Goal: Use online tool/utility: Use online tool/utility

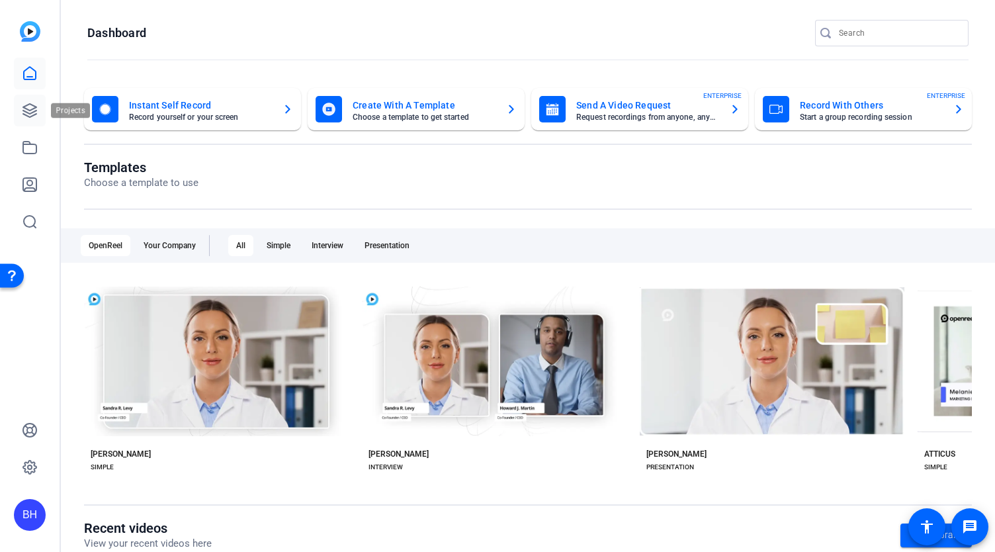
click at [30, 104] on icon at bounding box center [29, 110] width 13 height 13
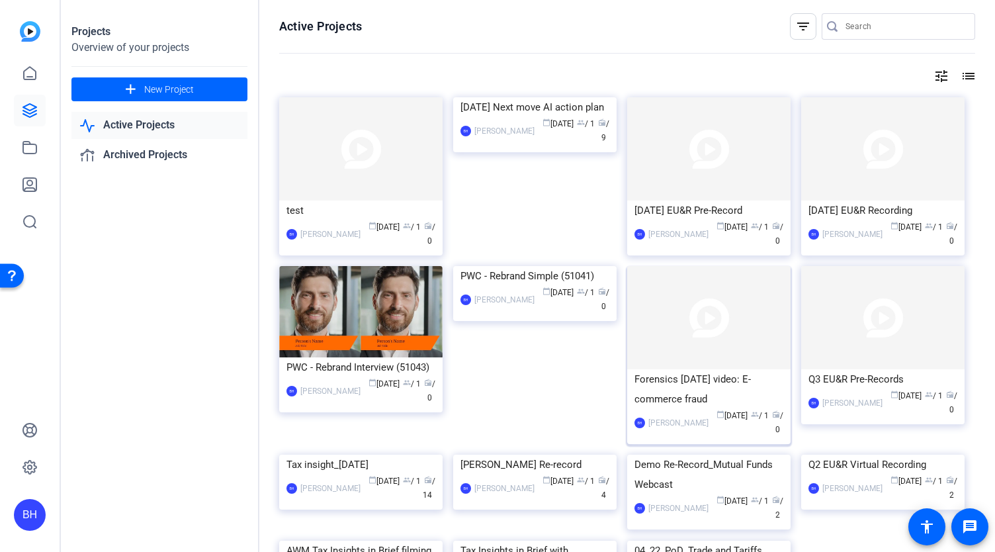
click at [706, 335] on img at bounding box center [708, 317] width 163 height 103
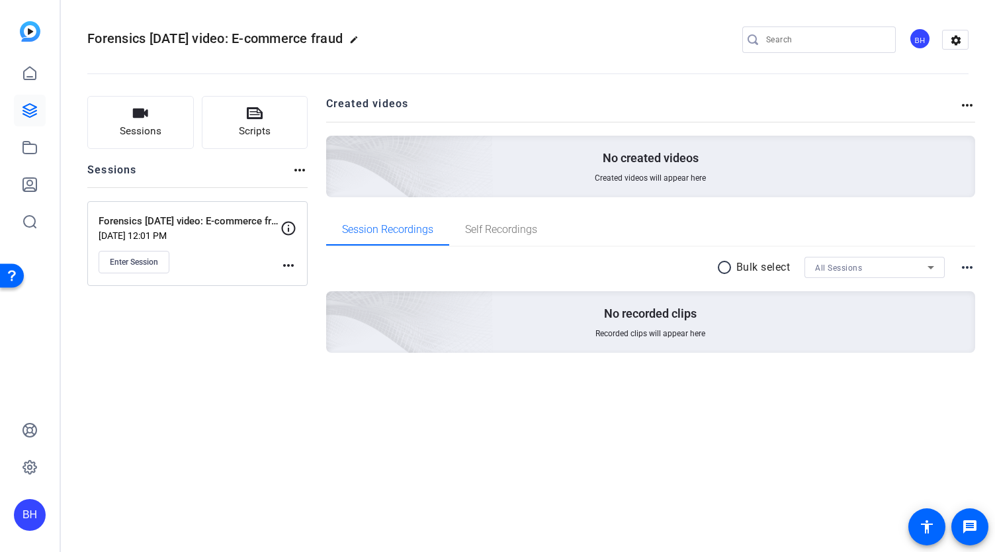
click at [287, 261] on mat-icon "more_horiz" at bounding box center [289, 265] width 16 height 16
click at [300, 285] on span "Edit Session" at bounding box center [321, 284] width 60 height 16
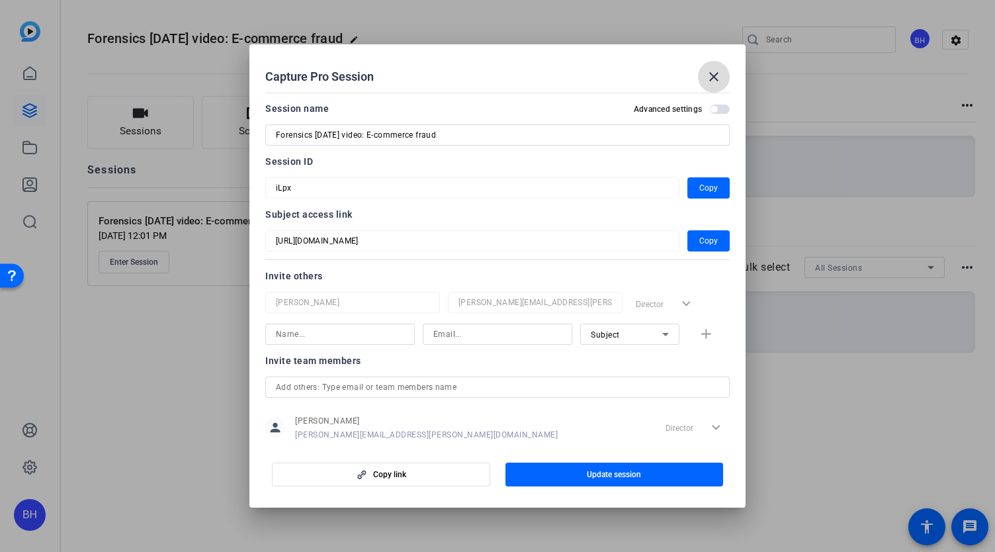
click at [713, 71] on mat-icon "close" at bounding box center [714, 77] width 16 height 16
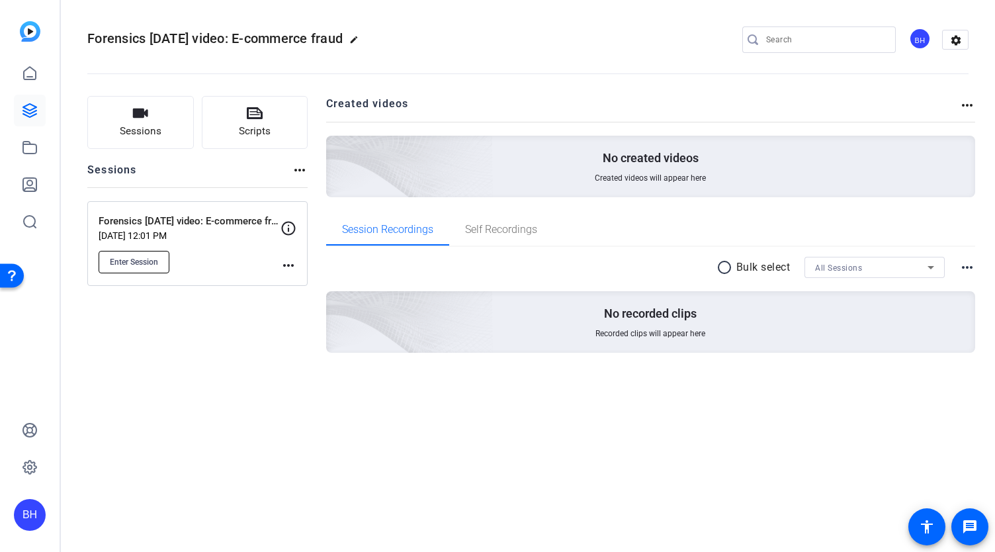
click at [126, 261] on span "Enter Session" at bounding box center [134, 262] width 48 height 11
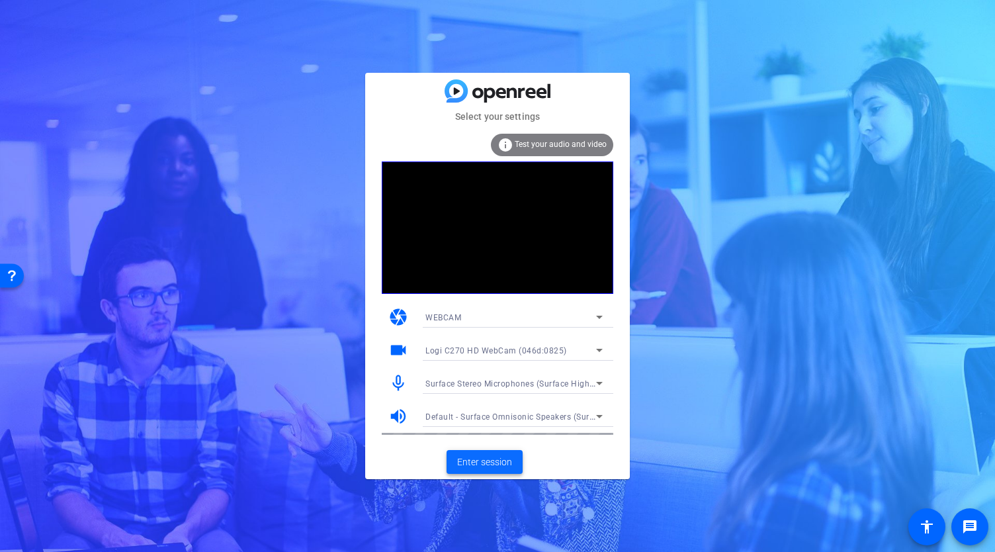
click at [502, 464] on span "Enter session" at bounding box center [484, 462] width 55 height 14
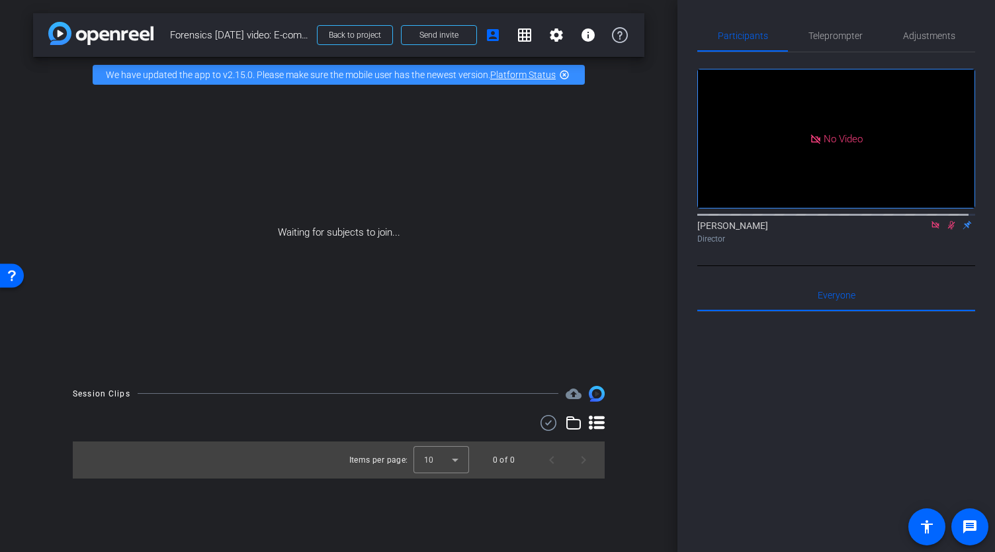
click at [930, 230] on icon at bounding box center [935, 224] width 11 height 9
click at [836, 36] on span "Teleprompter" at bounding box center [836, 35] width 54 height 9
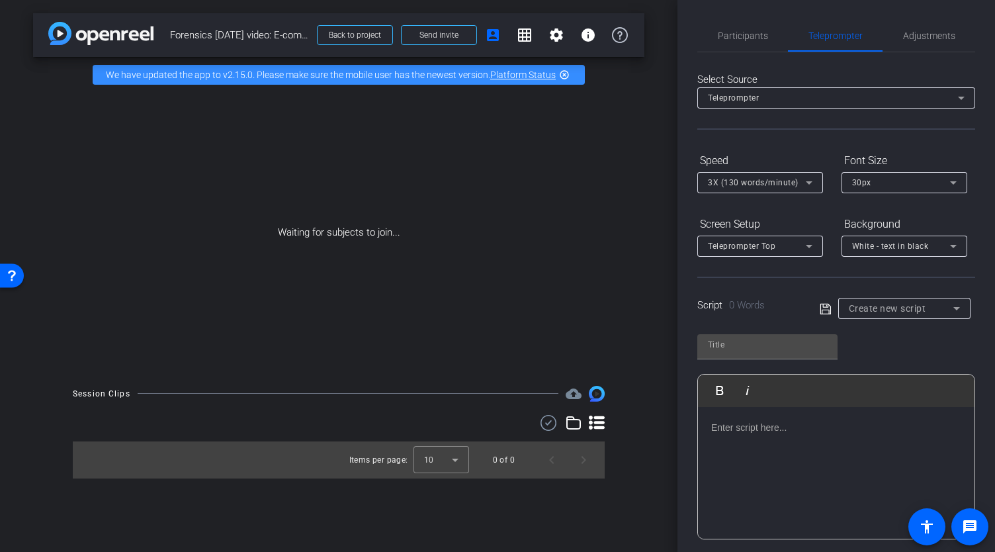
click at [759, 434] on div at bounding box center [836, 473] width 277 height 132
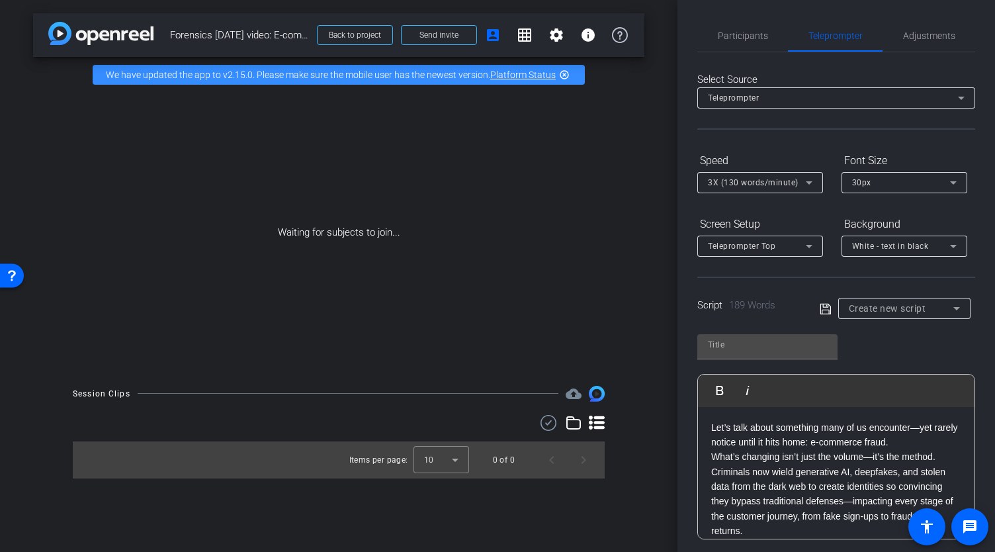
click at [920, 442] on p "Let’s talk about something many of us encounter—yet rarely notice until it hits…" at bounding box center [836, 435] width 250 height 30
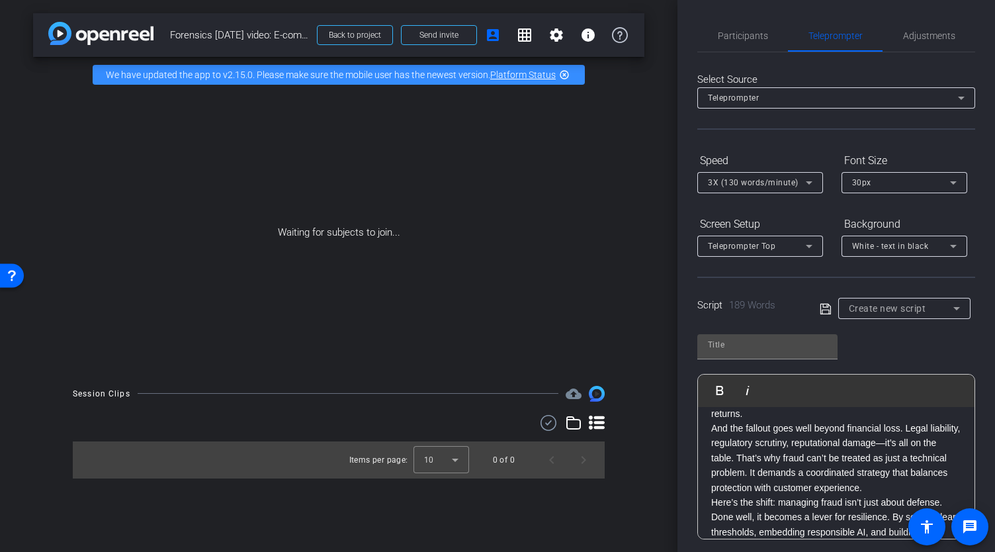
scroll to position [66, 0]
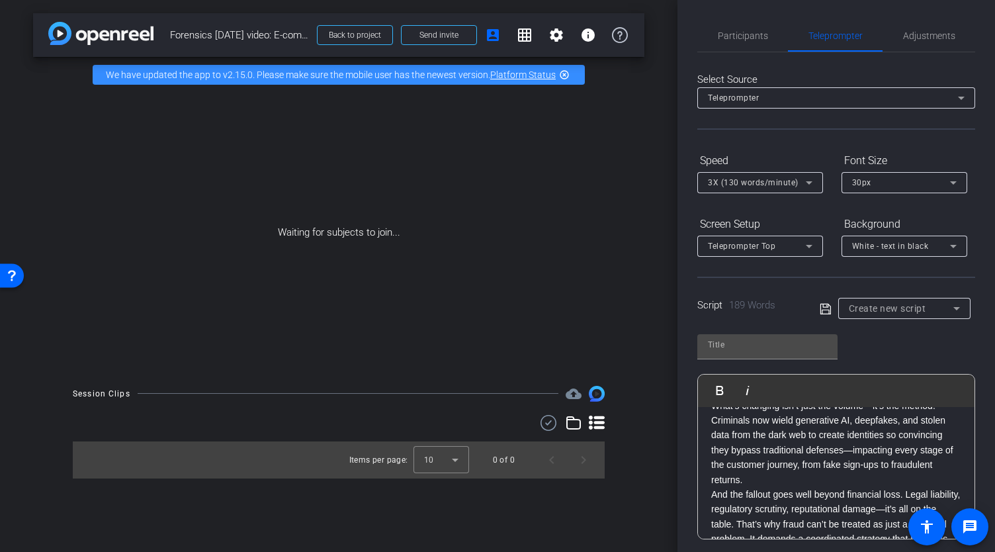
click at [753, 481] on p "What’s changing isn’t just the volume—it’s the method. Criminals now wield gene…" at bounding box center [836, 442] width 250 height 89
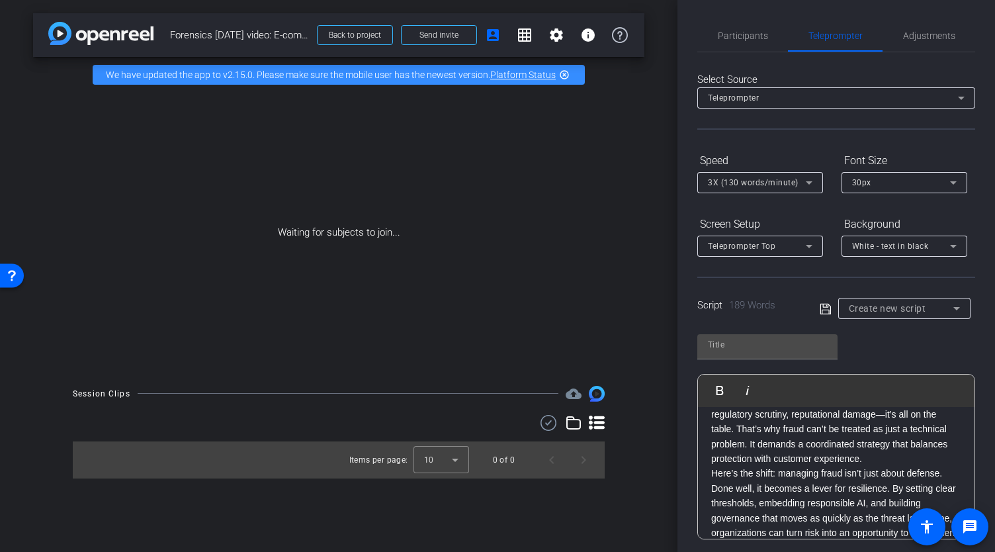
scroll to position [213, 0]
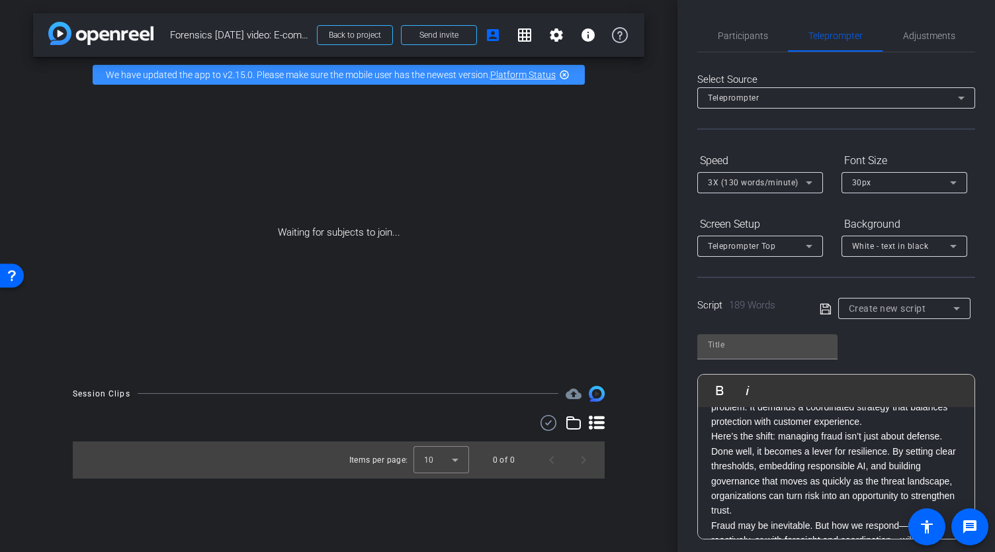
click at [905, 419] on p "And the fallout goes well beyond financial loss. Legal liability, regulatory sc…" at bounding box center [836, 392] width 250 height 74
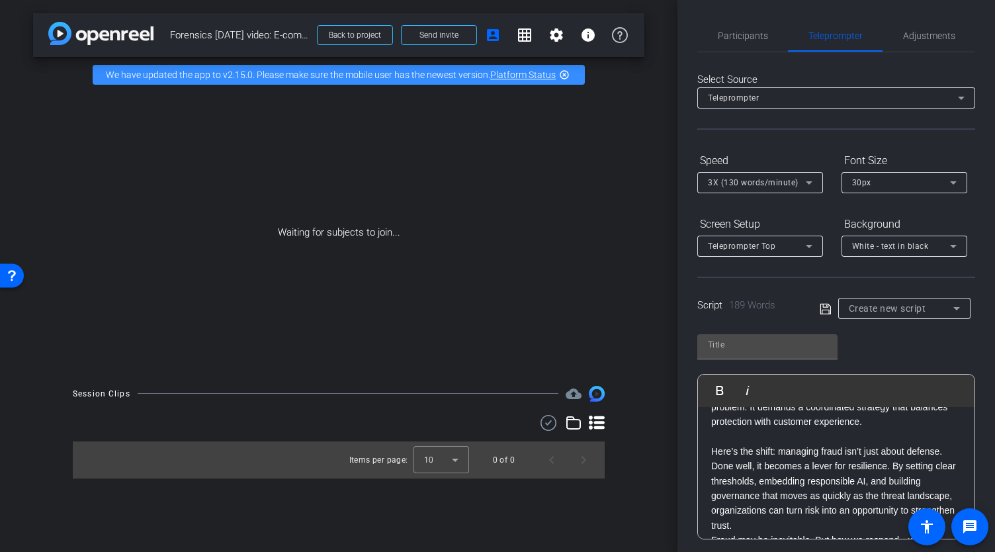
scroll to position [228, 0]
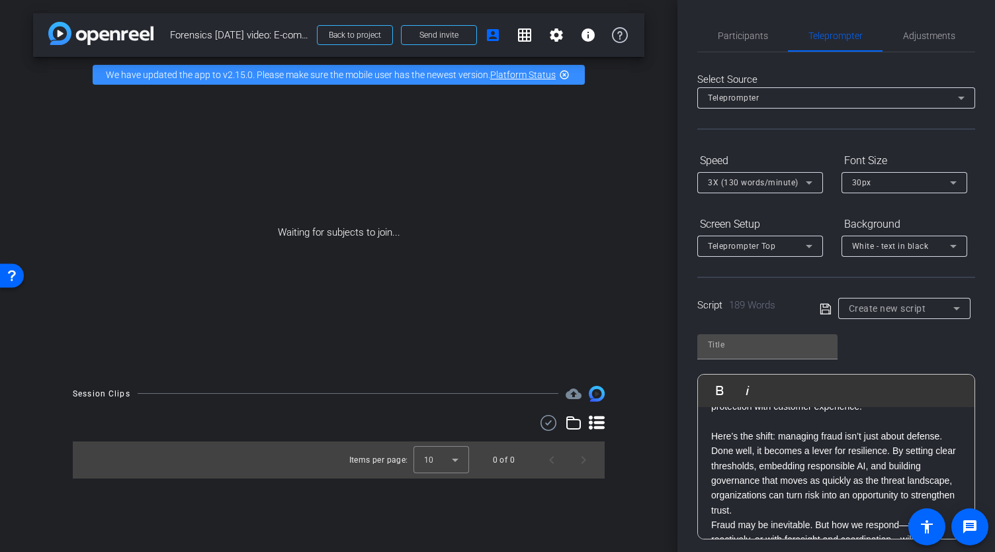
click at [801, 509] on p "Here’s the shift: managing fraud isn’t just about defense. Done well, it become…" at bounding box center [836, 473] width 250 height 89
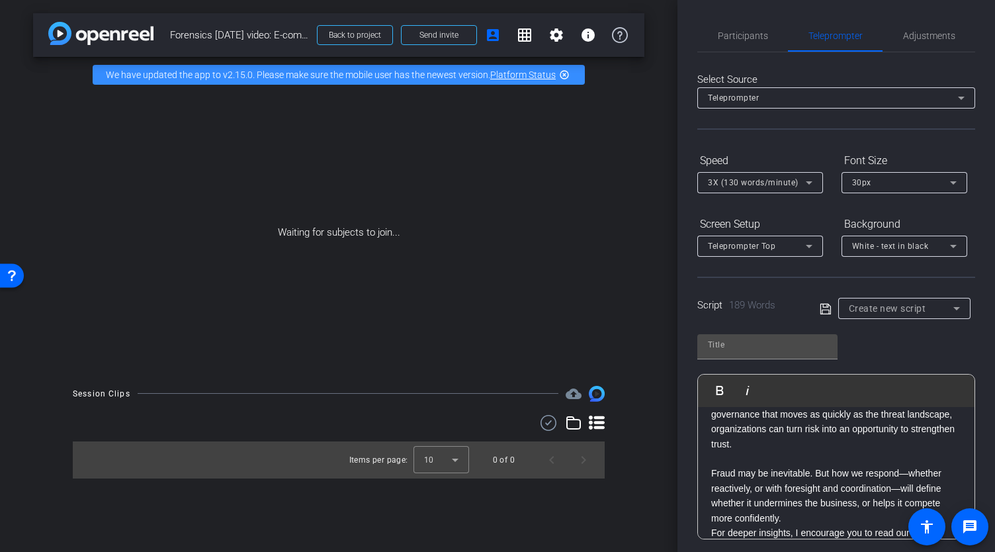
scroll to position [339, 0]
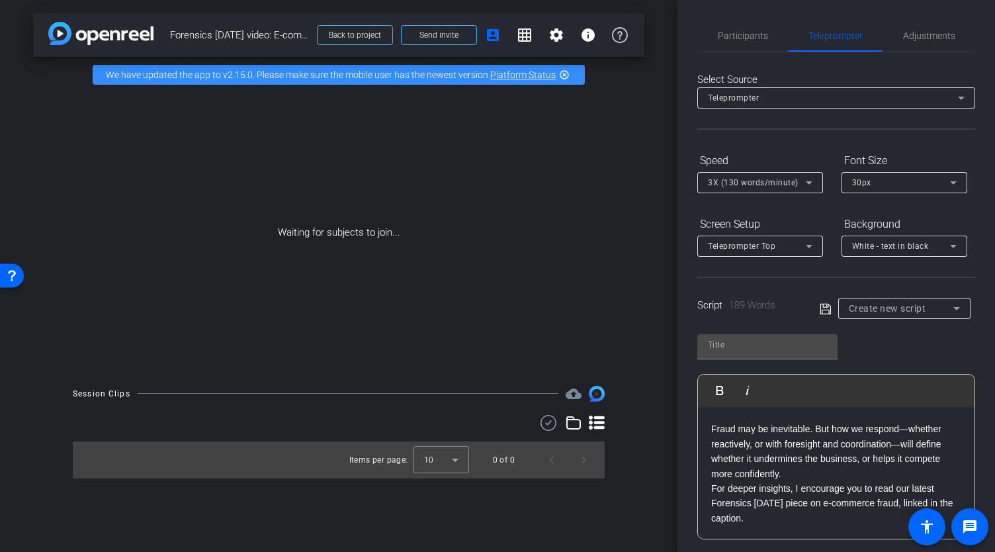
click at [787, 472] on p "Fraud may be inevitable. But how we respond—whether reactively, or with foresig…" at bounding box center [836, 451] width 250 height 60
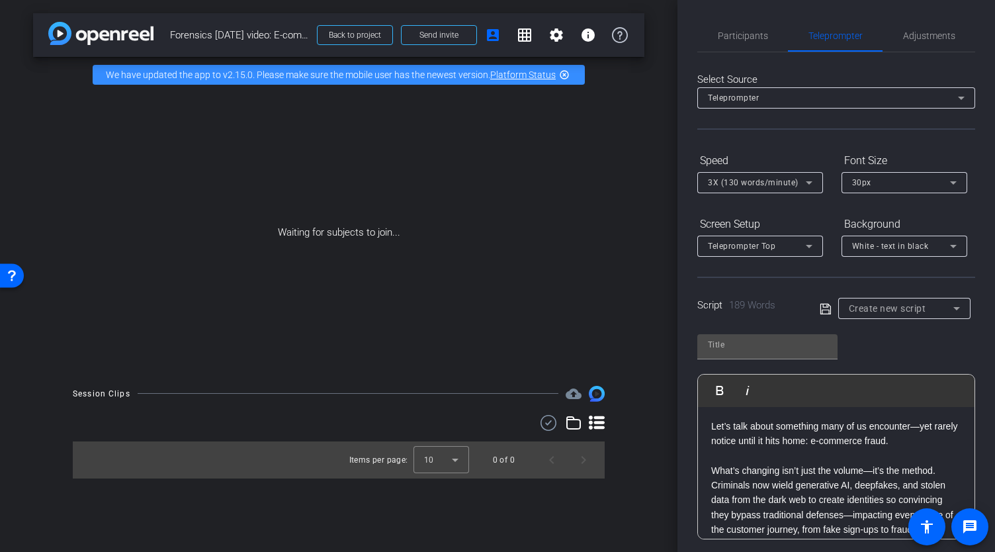
scroll to position [0, 0]
drag, startPoint x: 837, startPoint y: 437, endPoint x: 910, endPoint y: 436, distance: 73.5
click at [910, 436] on p "Let’s talk about something many of us encounter—yet rarely notice until it hits…" at bounding box center [836, 435] width 250 height 30
click at [724, 392] on icon "button" at bounding box center [720, 390] width 16 height 16
click at [814, 459] on p at bounding box center [836, 456] width 250 height 15
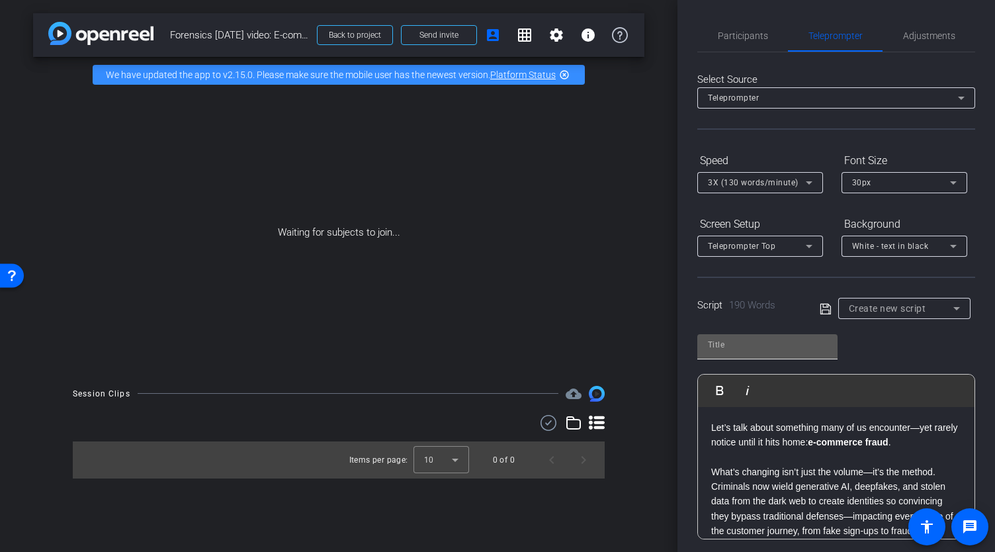
click at [766, 342] on input "text" at bounding box center [767, 345] width 119 height 16
type input "9.11 Forensics Today"
click at [823, 309] on icon at bounding box center [825, 308] width 11 height 11
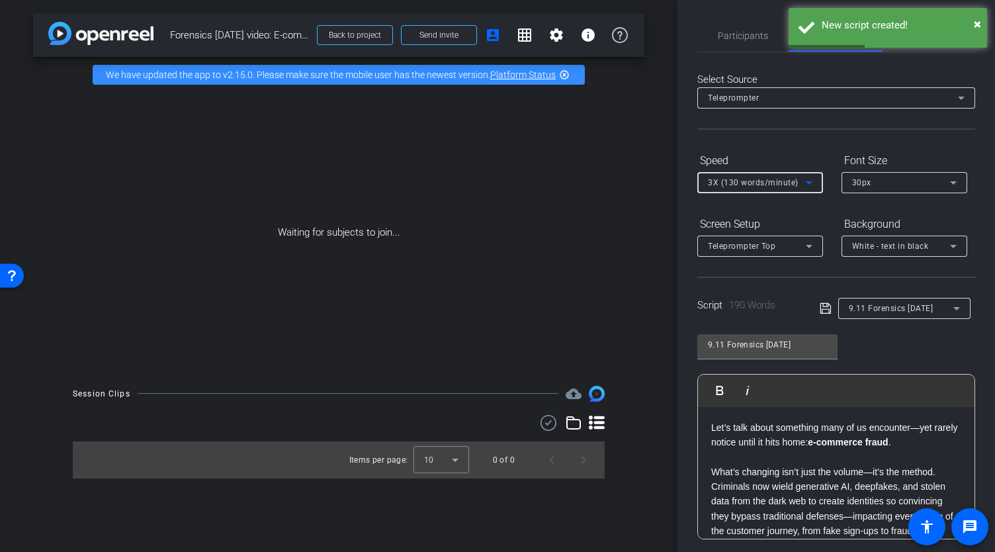
click at [804, 181] on icon at bounding box center [809, 183] width 16 height 16
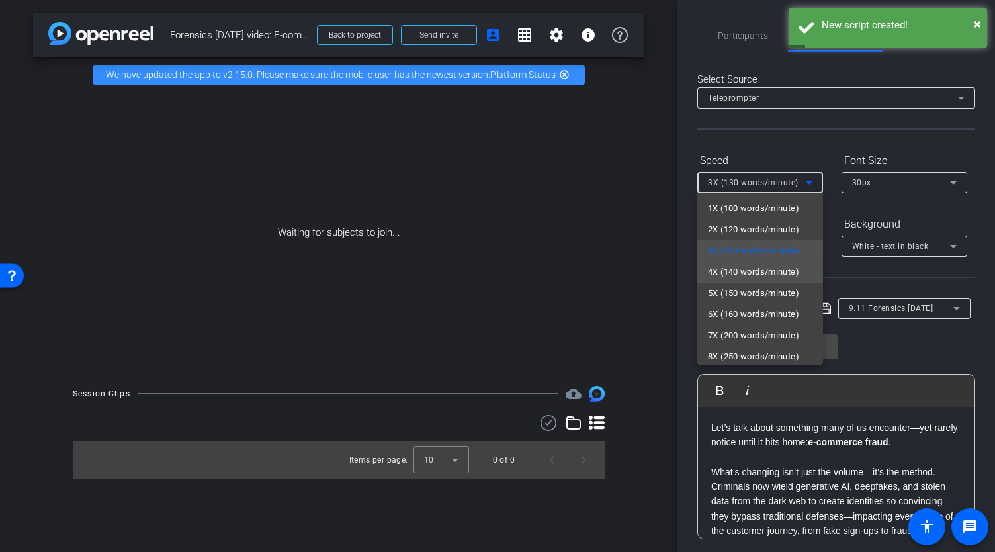
click at [736, 271] on span "4X (140 words/minute)" at bounding box center [753, 272] width 91 height 16
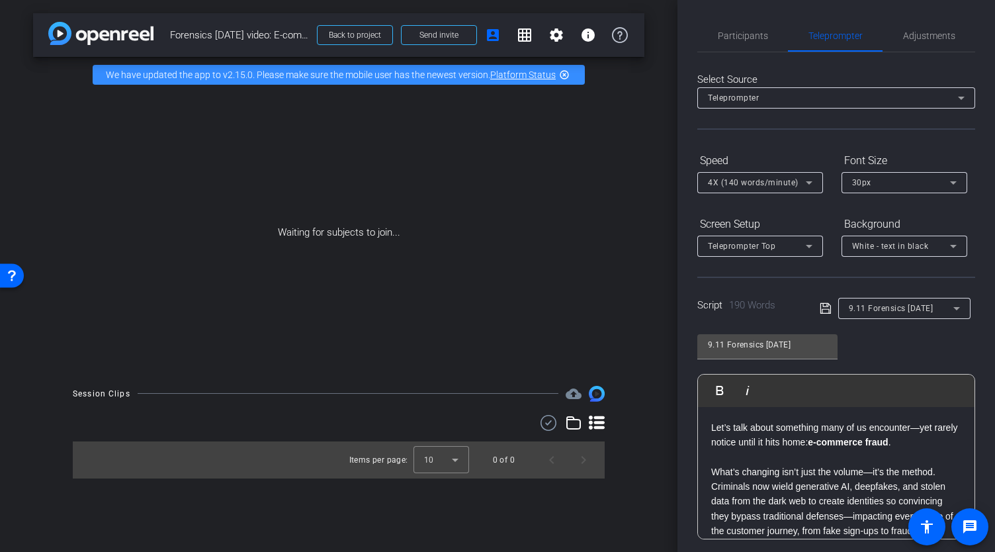
click at [897, 357] on div "9.11 Forensics Today Play Play from this location Play Selected Play and displa…" at bounding box center [836, 431] width 278 height 215
click at [823, 306] on icon at bounding box center [826, 308] width 12 height 16
click at [953, 246] on icon at bounding box center [953, 246] width 7 height 3
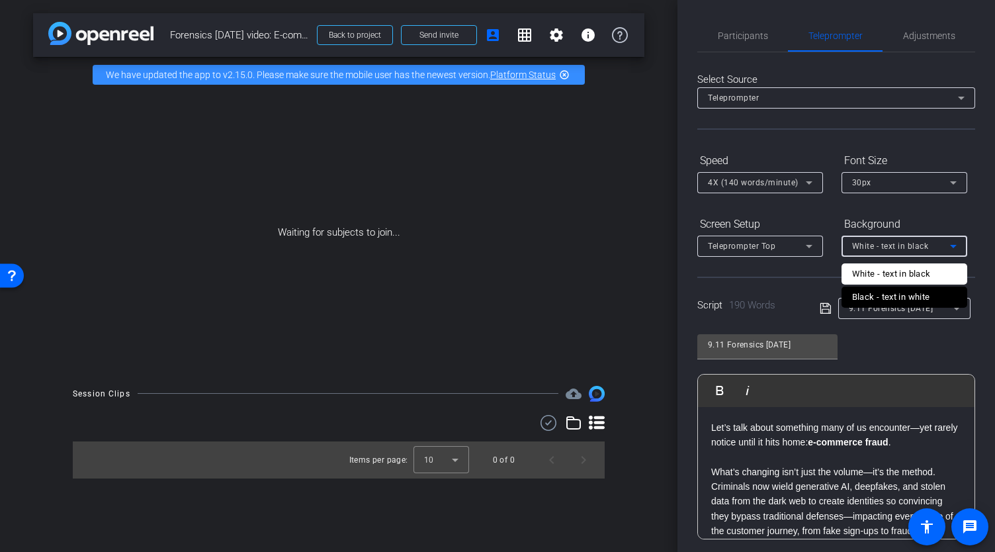
click at [953, 246] on div at bounding box center [497, 276] width 995 height 552
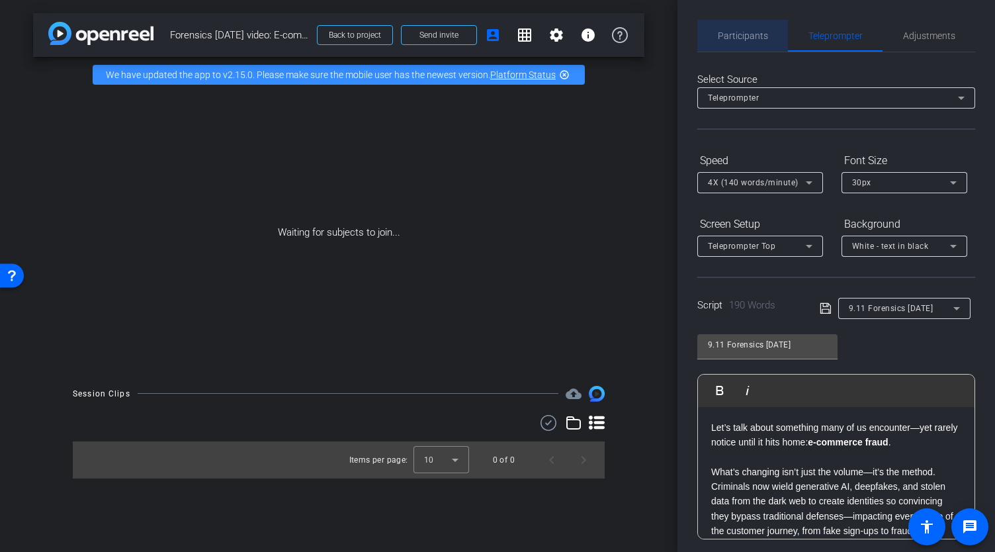
click at [744, 32] on span "Participants" at bounding box center [743, 35] width 50 height 9
